Goal: Check status: Check status

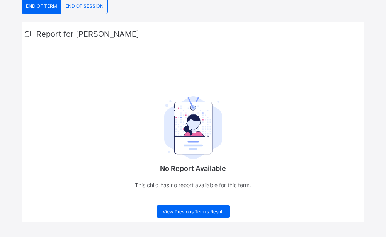
scroll to position [168, 0]
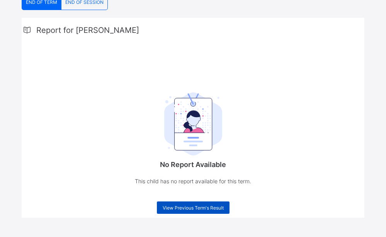
click at [193, 211] on div "View Previous Term's Result" at bounding box center [193, 207] width 73 height 12
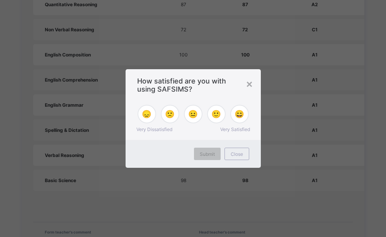
scroll to position [614, 0]
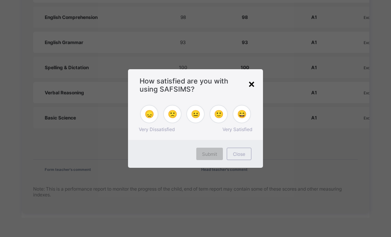
click at [254, 81] on div "×" at bounding box center [251, 83] width 7 height 13
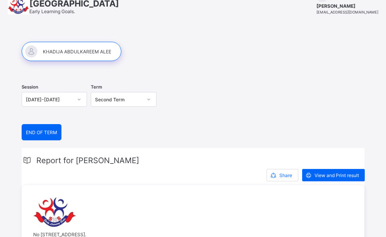
scroll to position [33, 0]
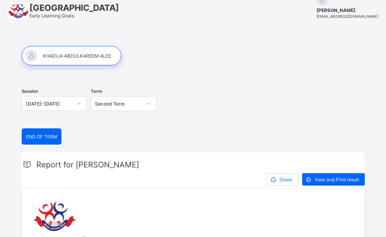
click at [151, 101] on icon at bounding box center [148, 104] width 5 height 8
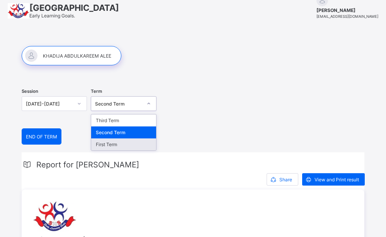
click at [115, 145] on div "First Term" at bounding box center [123, 144] width 64 height 12
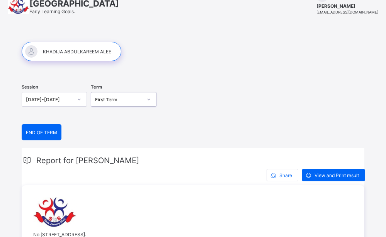
scroll to position [36, 0]
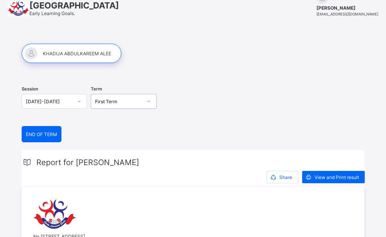
click at [147, 101] on div at bounding box center [148, 101] width 13 height 12
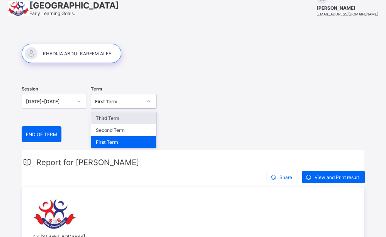
click at [124, 117] on div "Third Term" at bounding box center [123, 118] width 64 height 12
click at [124, 117] on div "Term option First Term, selected. option Third Term focused, 1 of 3. 3 results …" at bounding box center [123, 102] width 65 height 32
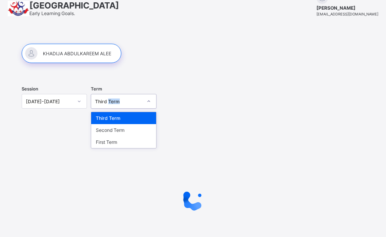
click at [132, 101] on div "Third Term" at bounding box center [118, 101] width 47 height 6
click at [125, 117] on div "Third Term" at bounding box center [123, 118] width 64 height 12
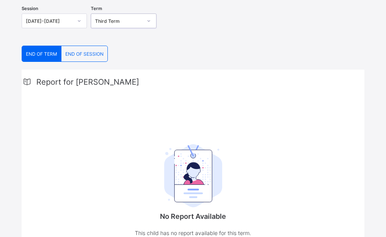
scroll to position [92, 0]
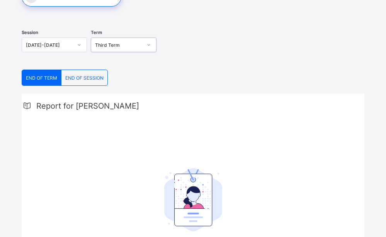
click at [84, 76] on span "END OF SESSION" at bounding box center [84, 78] width 38 height 6
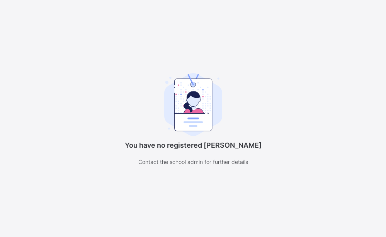
scroll to position [60, 0]
